Goal: Use online tool/utility: Utilize a website feature to perform a specific function

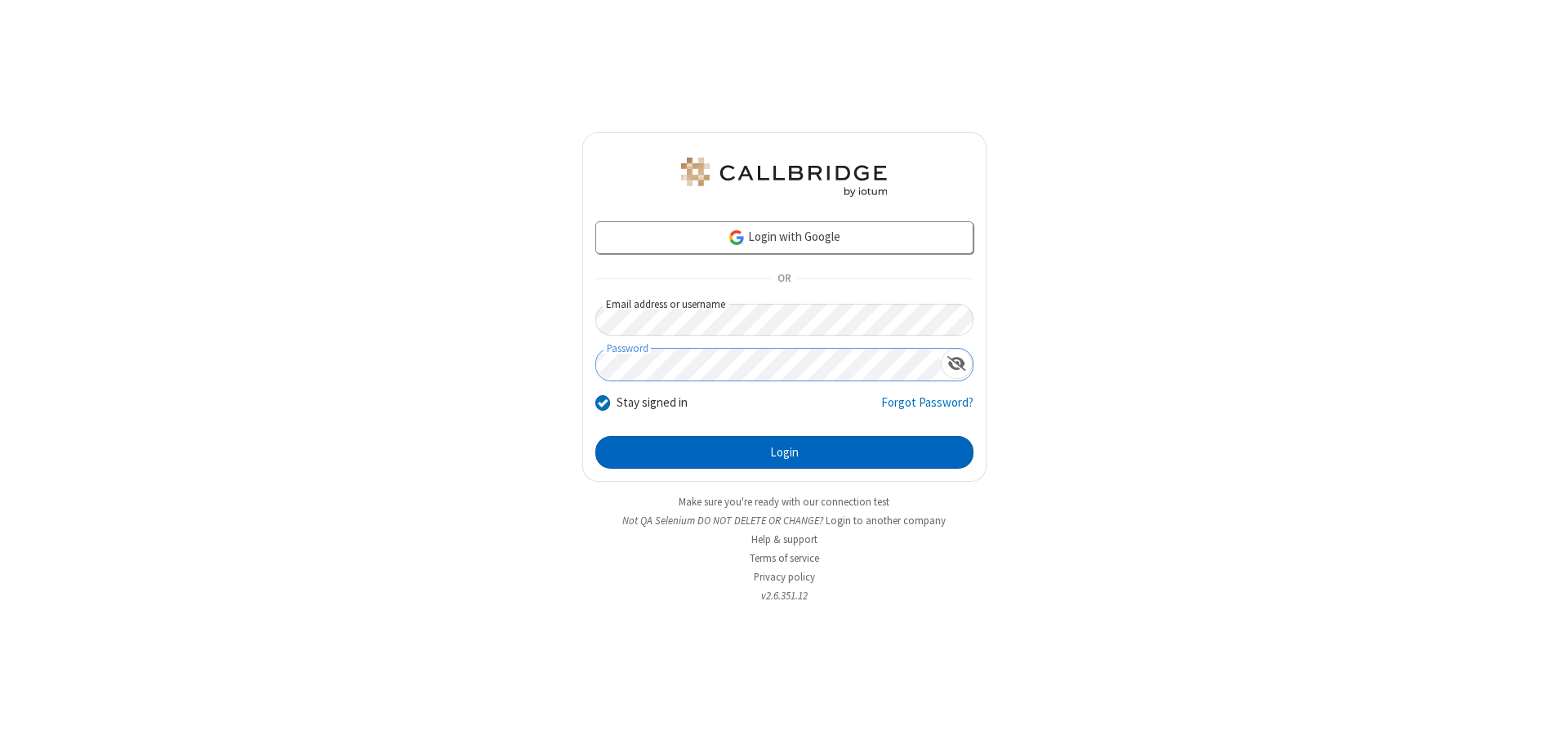
click at [784, 453] on button "Login" at bounding box center [784, 452] width 378 height 33
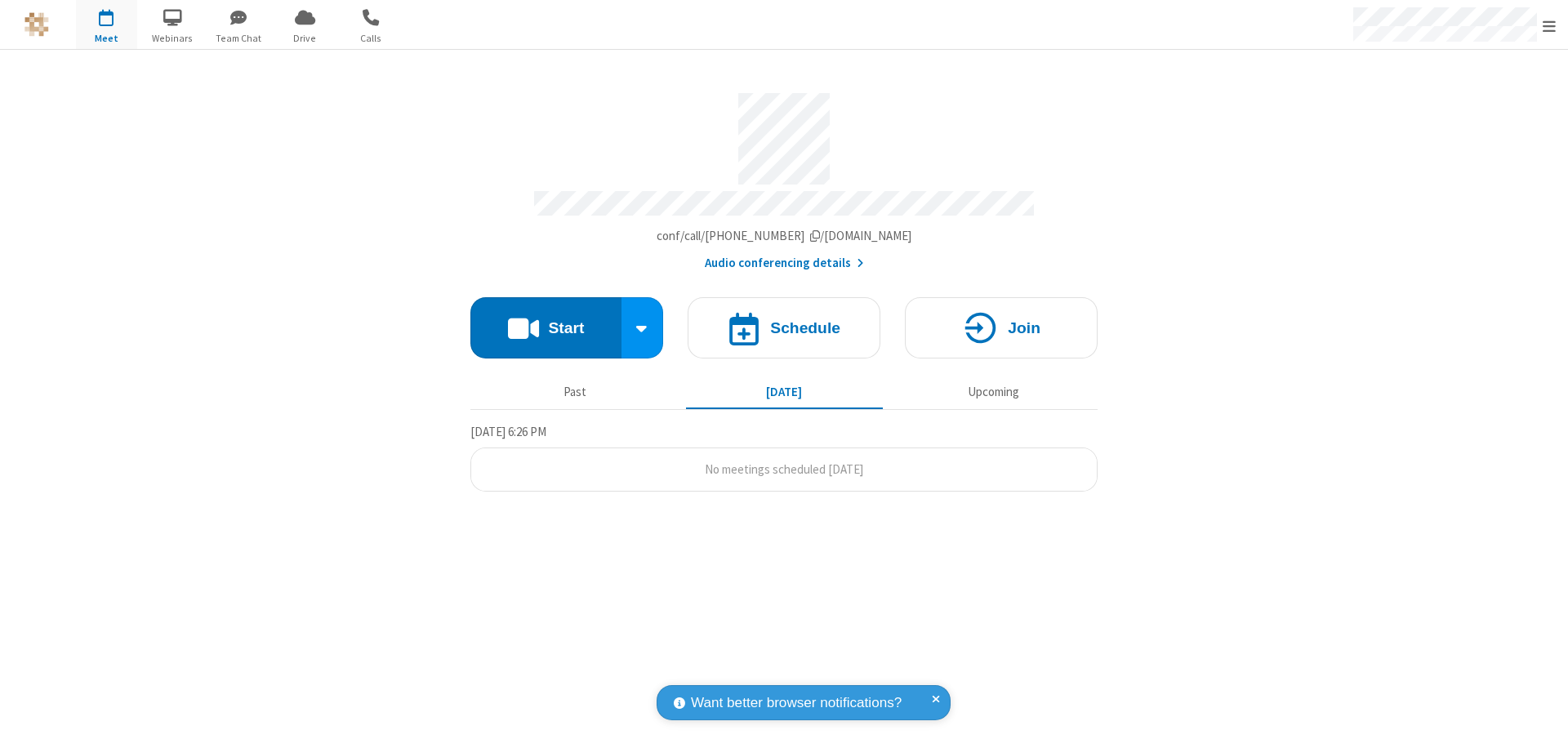
click at [546, 320] on button "Start" at bounding box center [546, 327] width 151 height 61
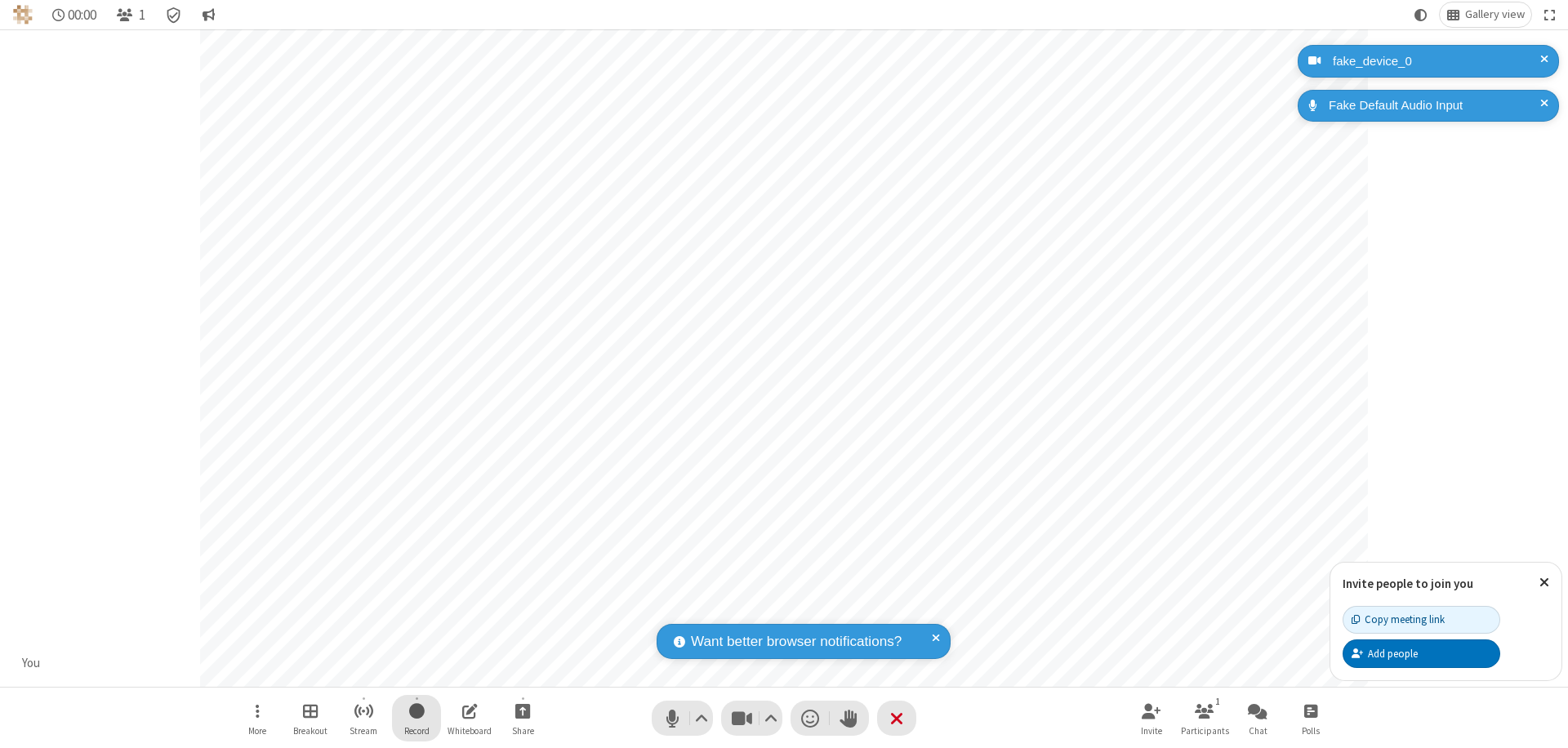
click at [416, 718] on span "Start recording" at bounding box center [417, 711] width 15 height 20
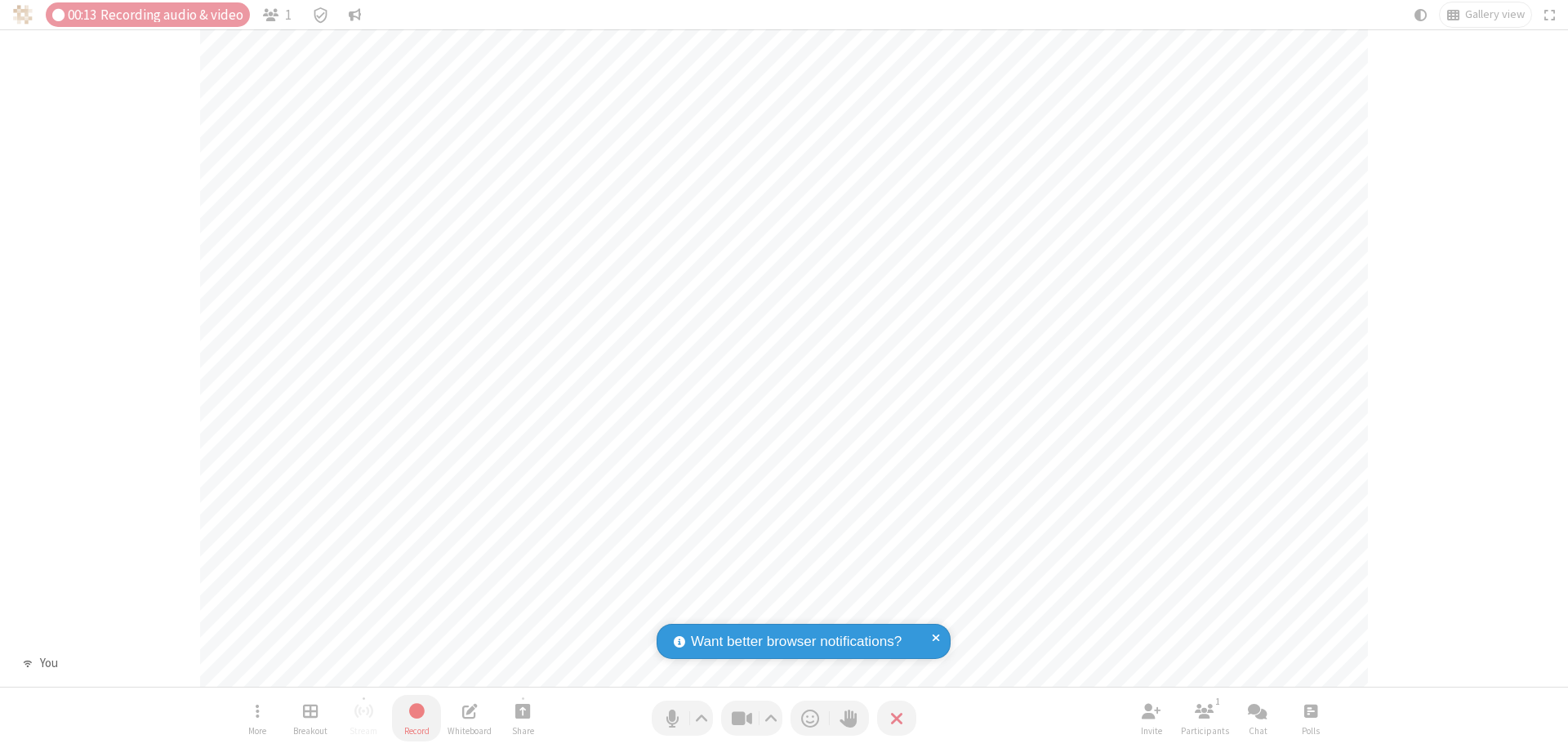
click at [416, 718] on span "Stop recording" at bounding box center [416, 711] width 19 height 22
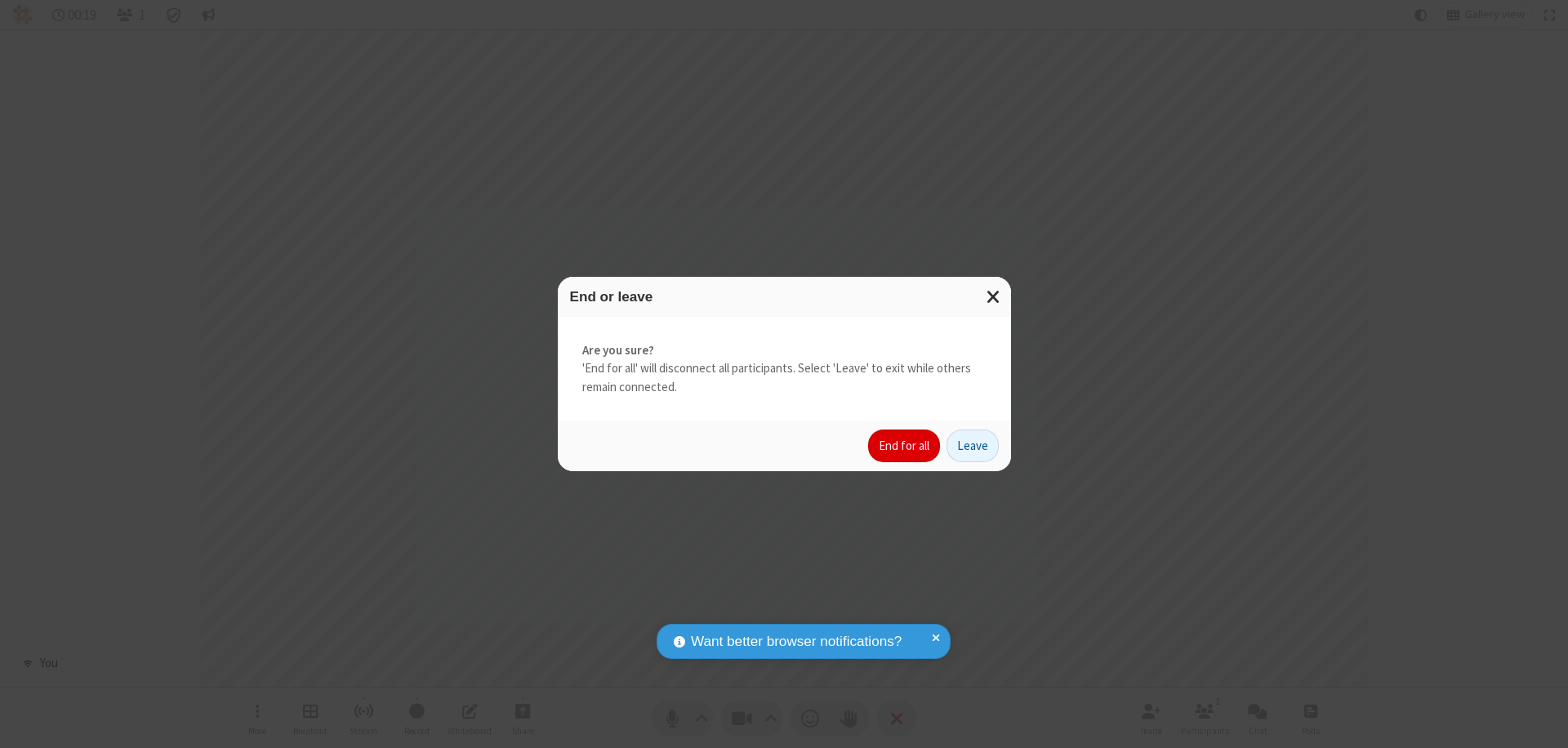
click at [905, 446] on button "End for all" at bounding box center [904, 446] width 72 height 33
